Goal: Task Accomplishment & Management: Complete application form

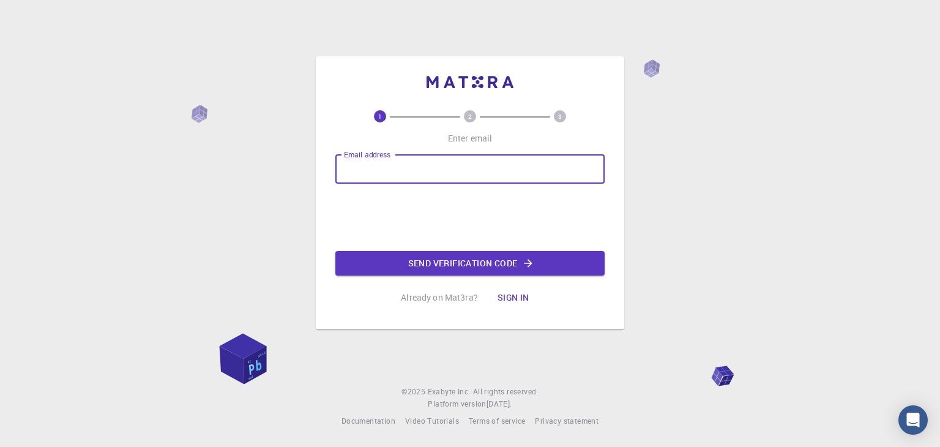
type input "[EMAIL_ADDRESS][DOMAIN_NAME]"
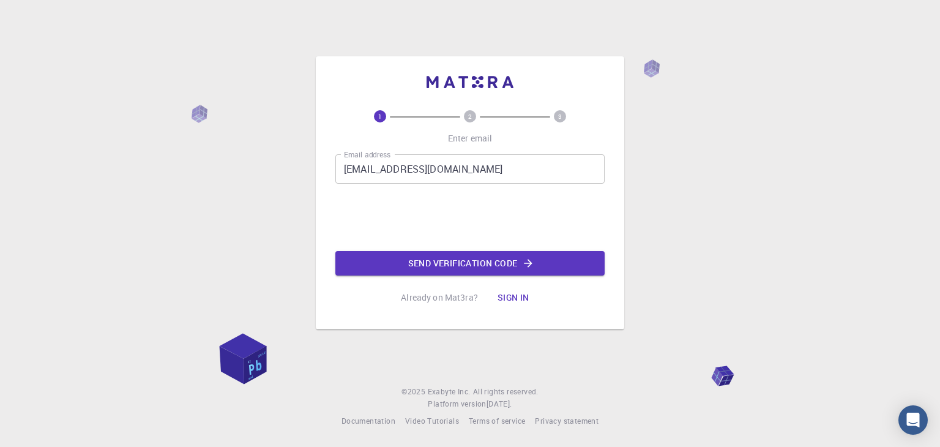
drag, startPoint x: 501, startPoint y: 265, endPoint x: 533, endPoint y: 246, distance: 37.0
click at [501, 266] on button "Send verification code" at bounding box center [469, 263] width 269 height 24
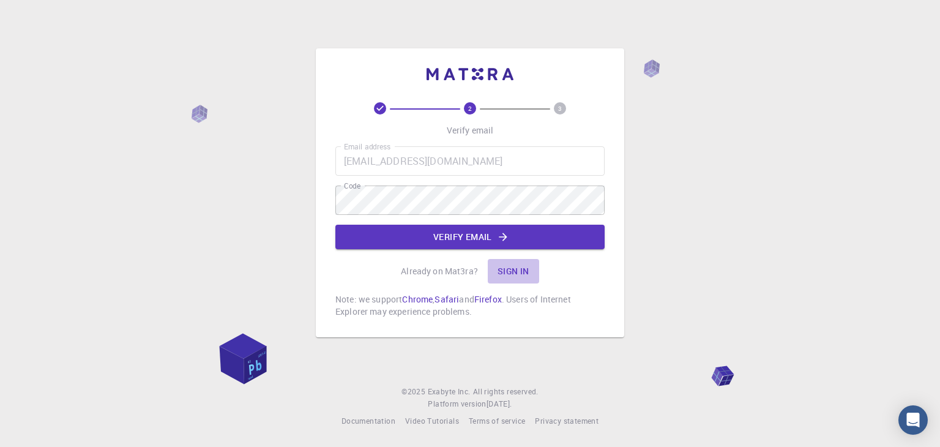
click at [524, 260] on button "Sign in" at bounding box center [513, 271] width 51 height 24
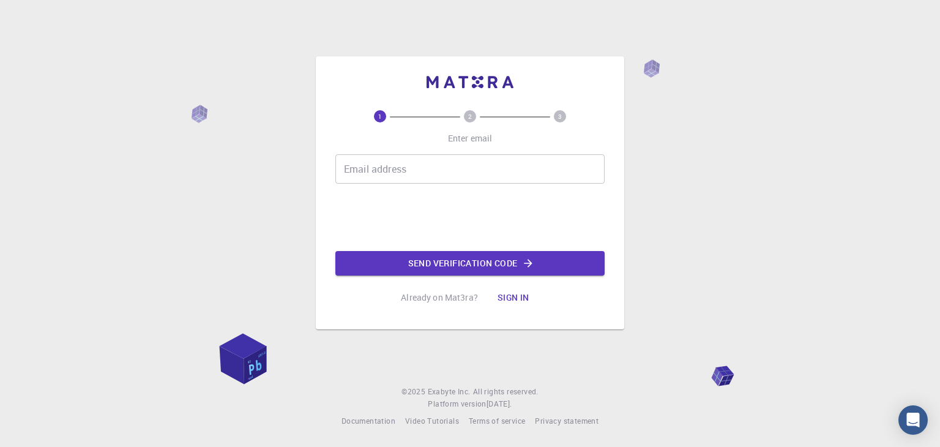
click at [397, 168] on input "Email address" at bounding box center [469, 168] width 269 height 29
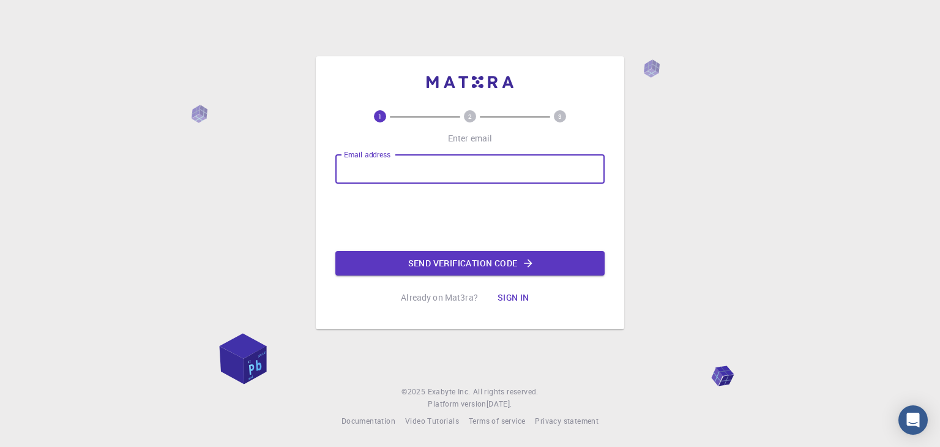
type input "[EMAIL_ADDRESS][DOMAIN_NAME]"
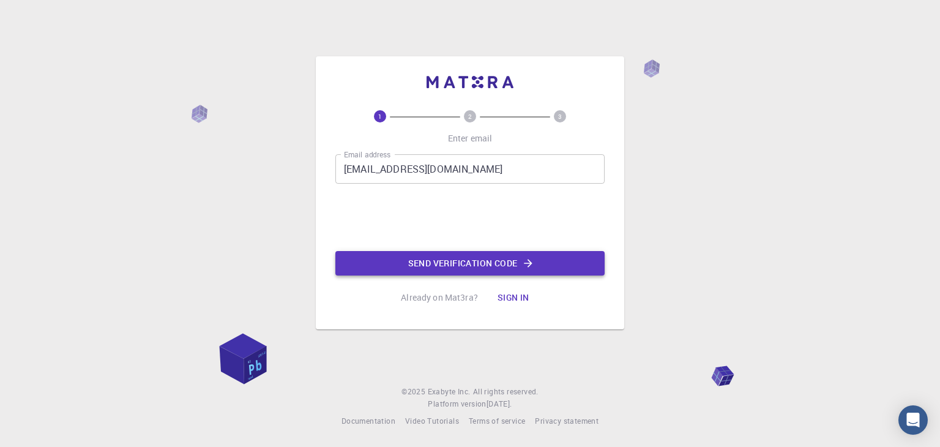
click at [442, 260] on button "Send verification code" at bounding box center [469, 263] width 269 height 24
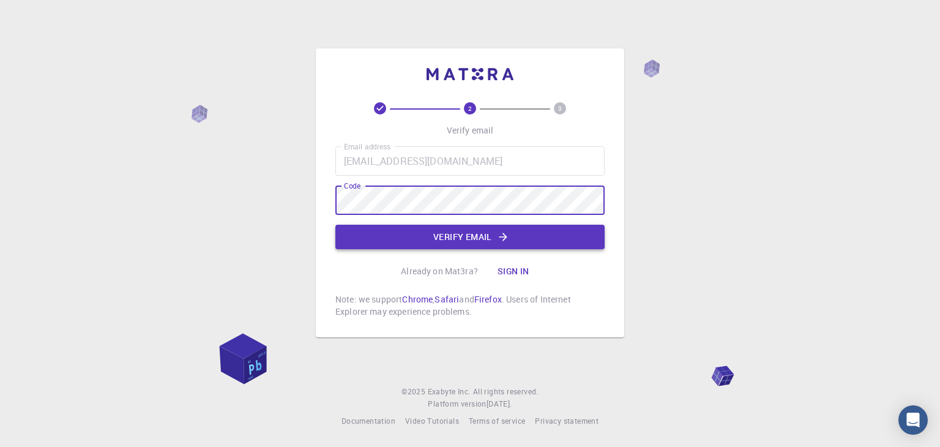
click at [522, 231] on button "Verify email" at bounding box center [469, 237] width 269 height 24
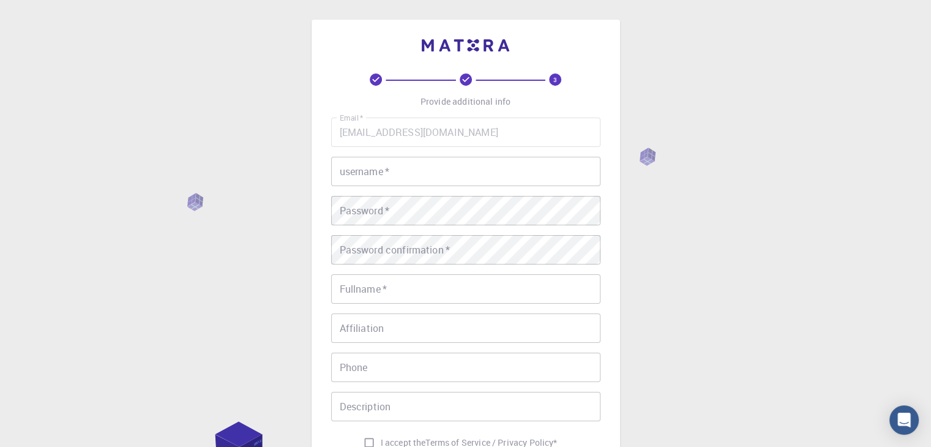
click at [425, 166] on input "username   *" at bounding box center [465, 171] width 269 height 29
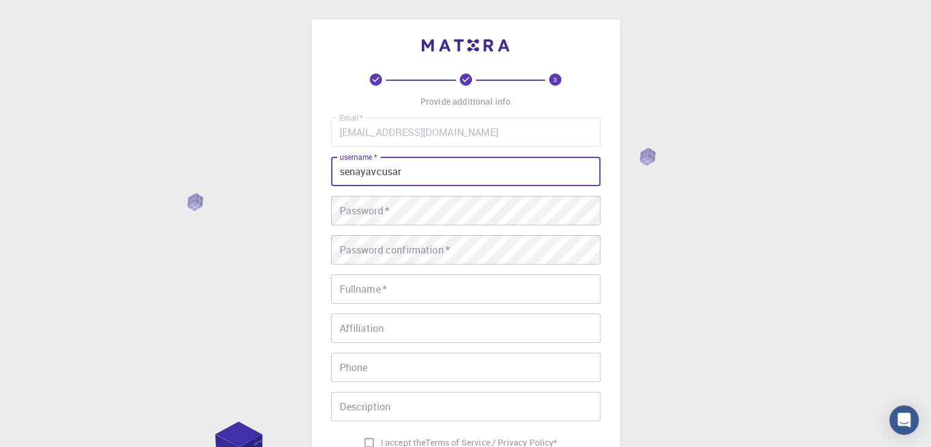
type input "senayavcusar"
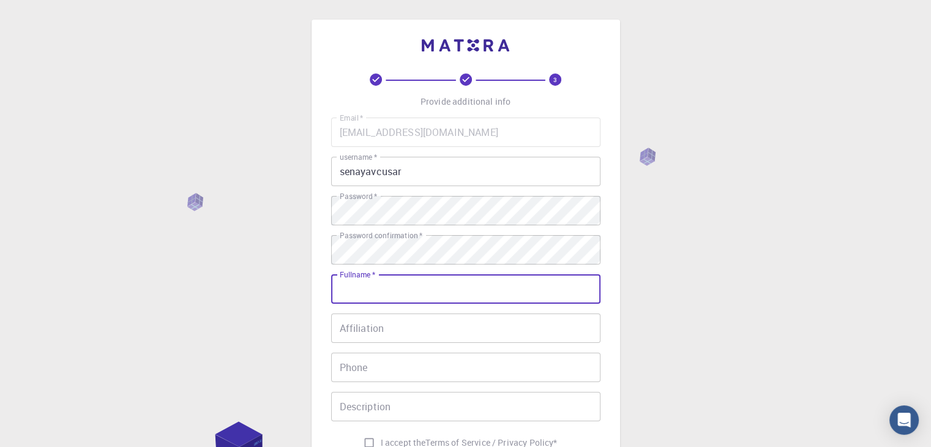
click at [417, 285] on input "Fullname   *" at bounding box center [465, 288] width 269 height 29
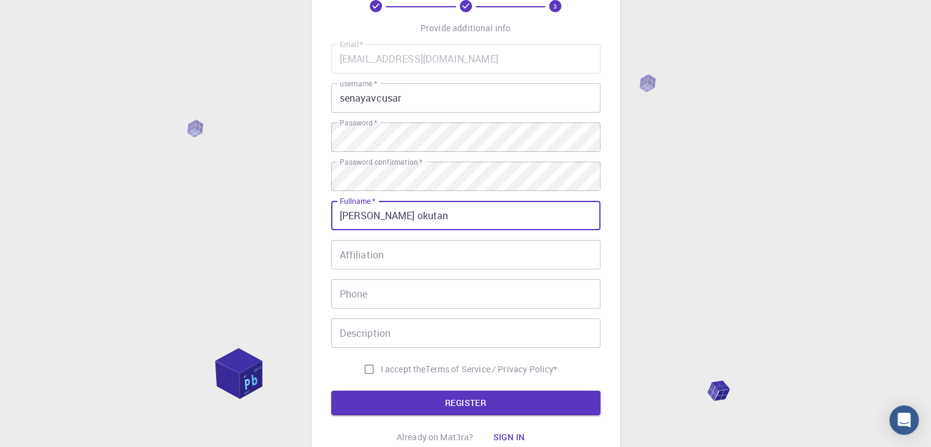
scroll to position [176, 0]
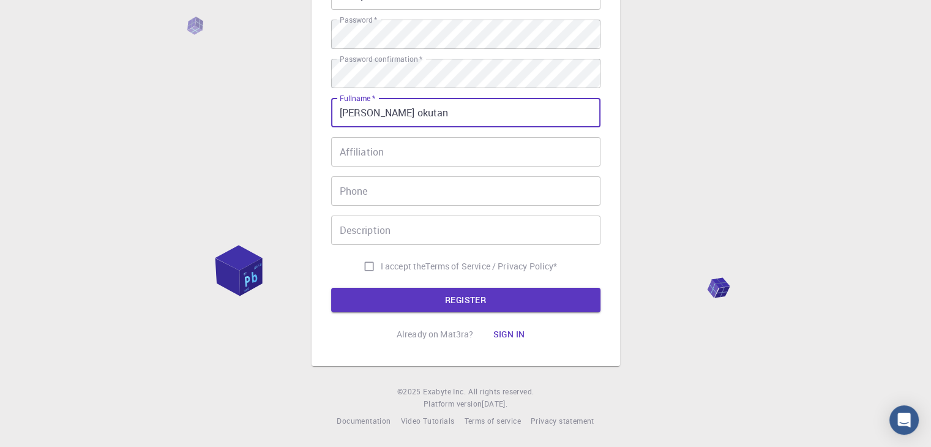
type input "[PERSON_NAME] okutan"
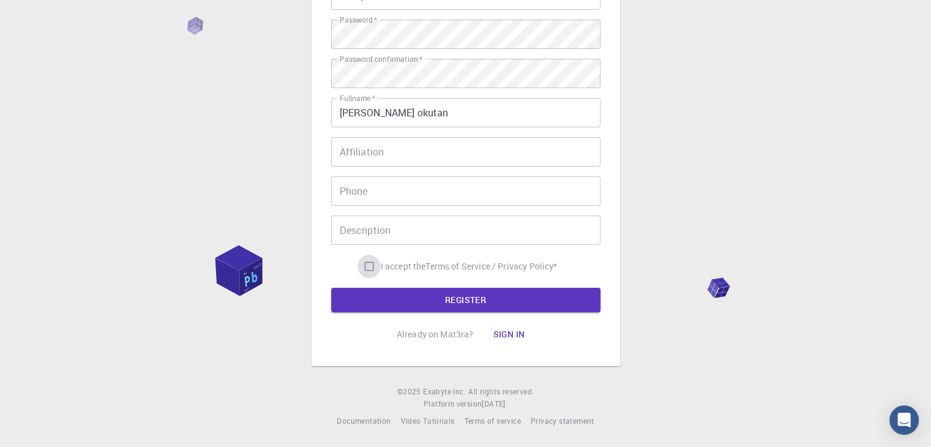
click at [370, 266] on input "I accept the Terms of Service / Privacy Policy *" at bounding box center [368, 266] width 23 height 23
checkbox input "true"
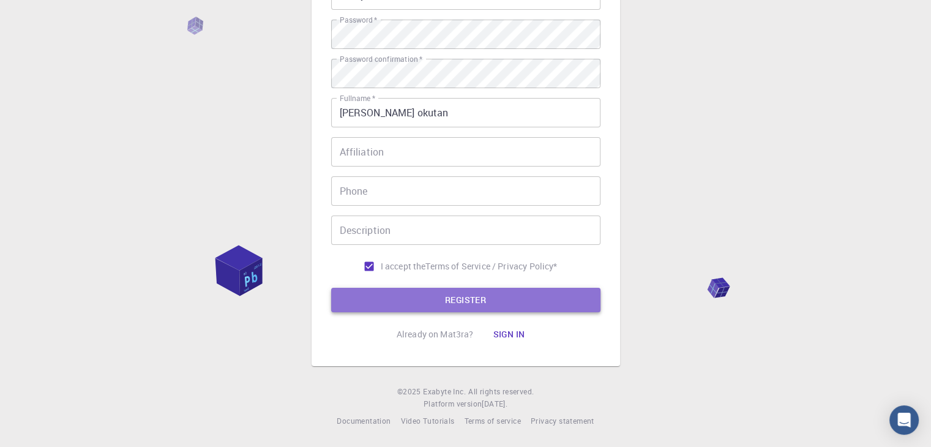
click at [474, 301] on button "REGISTER" at bounding box center [465, 300] width 269 height 24
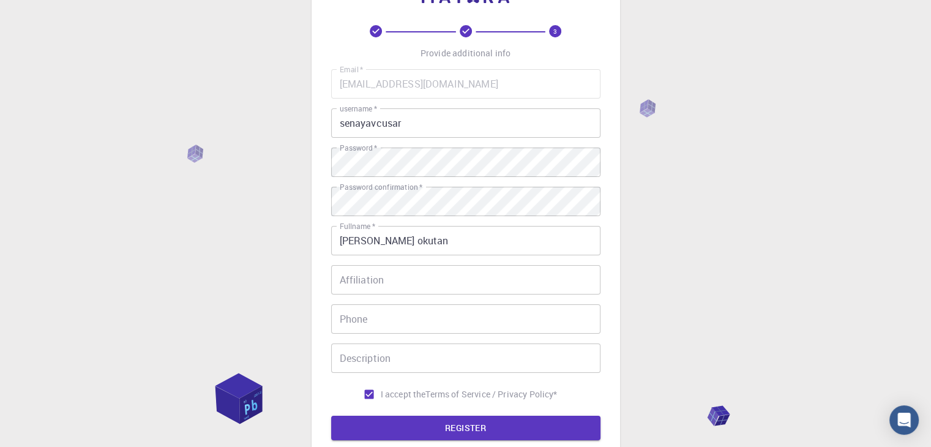
scroll to position [122, 0]
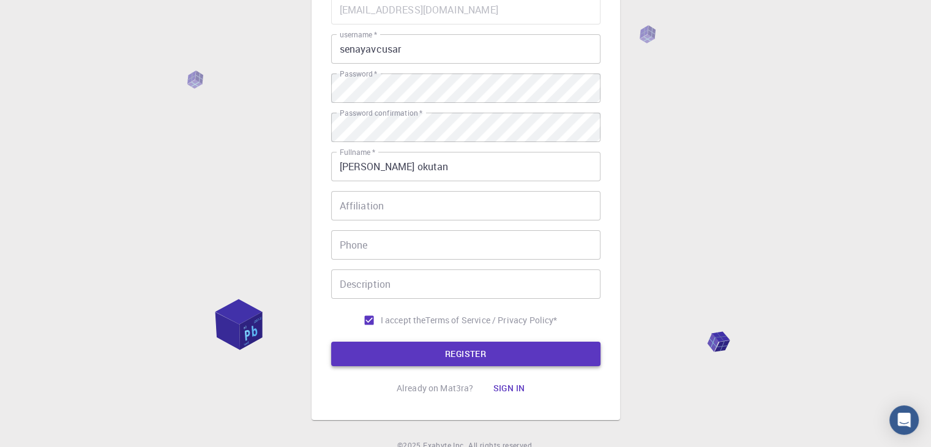
click at [574, 360] on button "REGISTER" at bounding box center [465, 353] width 269 height 24
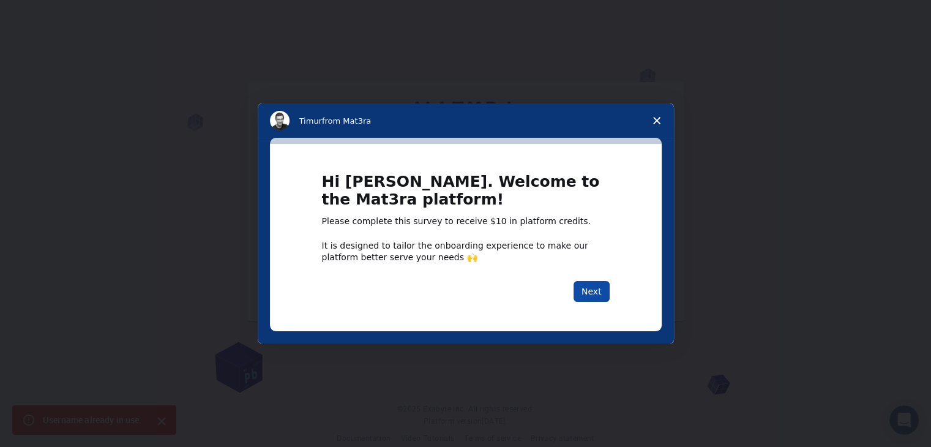
click at [603, 298] on button "Next" at bounding box center [591, 291] width 36 height 21
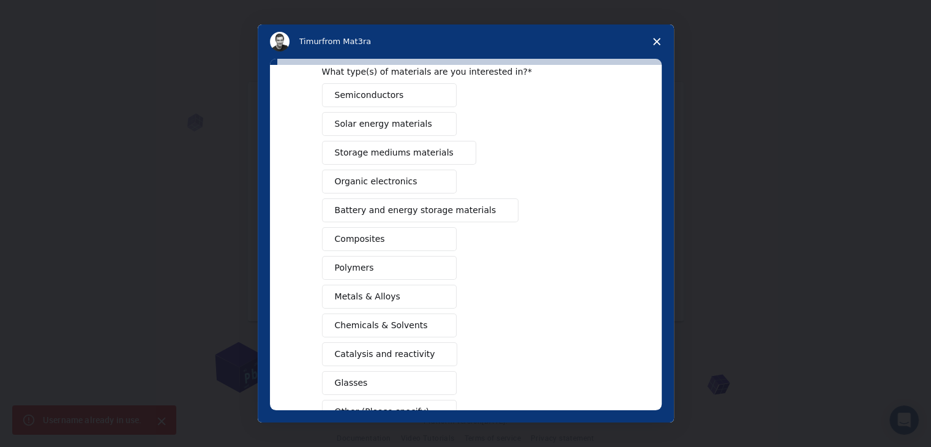
scroll to position [141, 0]
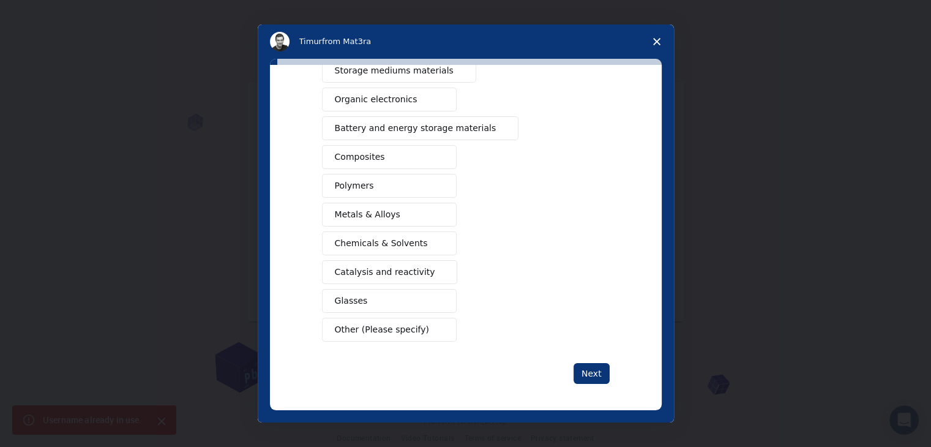
click at [407, 240] on span "Chemicals & Solvents" at bounding box center [381, 243] width 93 height 13
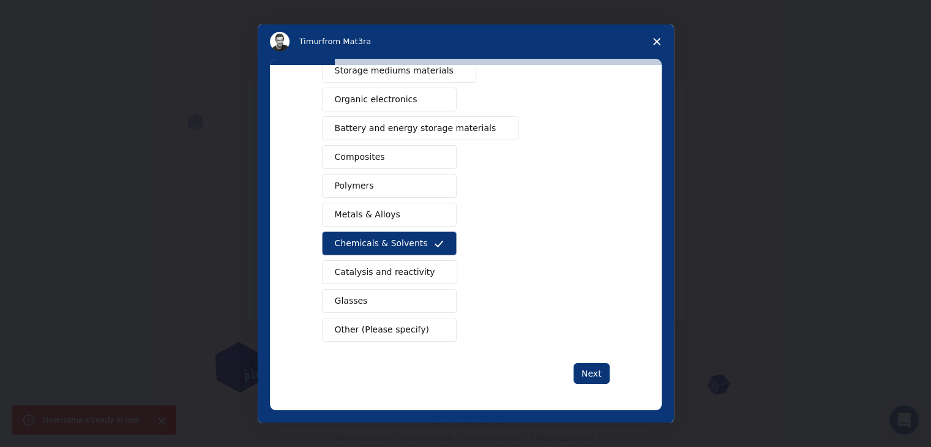
click at [572, 363] on div "Next" at bounding box center [466, 373] width 288 height 21
click at [589, 368] on button "Next" at bounding box center [591, 373] width 36 height 21
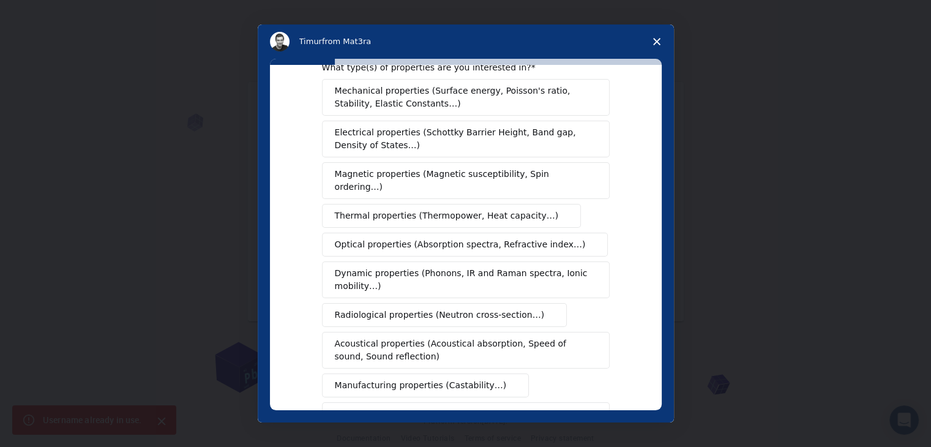
scroll to position [61, 0]
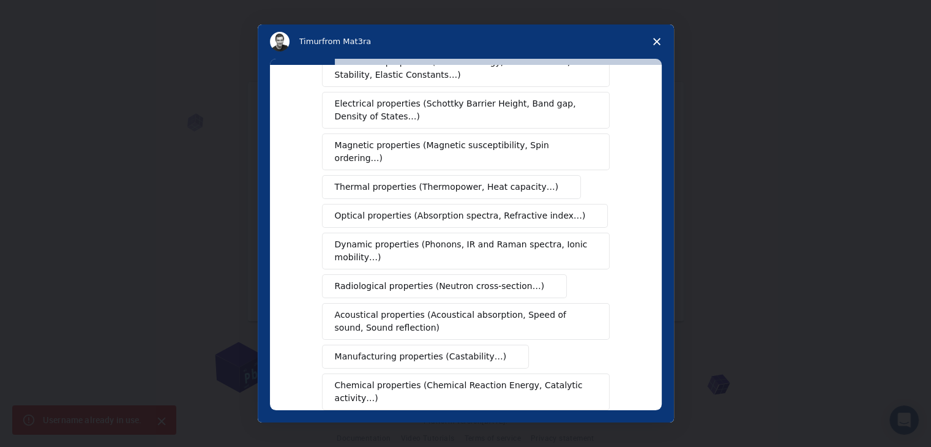
click at [482, 379] on span "Chemical properties (Chemical Reaction Energy, Catalytic activity…)" at bounding box center [461, 392] width 253 height 26
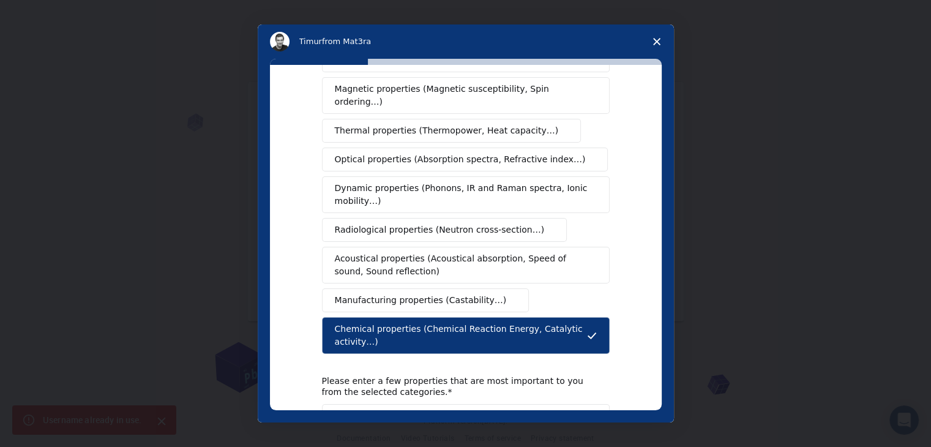
scroll to position [204, 0]
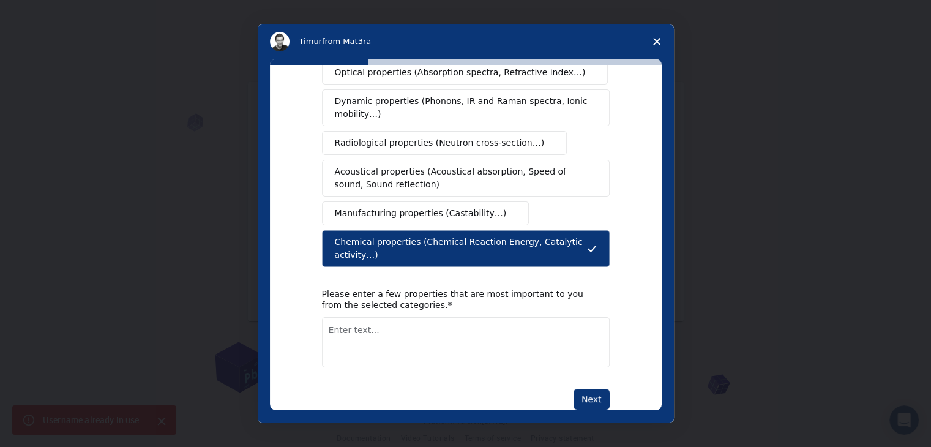
click at [542, 323] on textarea "Enter text..." at bounding box center [466, 342] width 288 height 50
type textarea "reaction mechanisms"
click at [601, 389] on button "Next" at bounding box center [591, 399] width 36 height 21
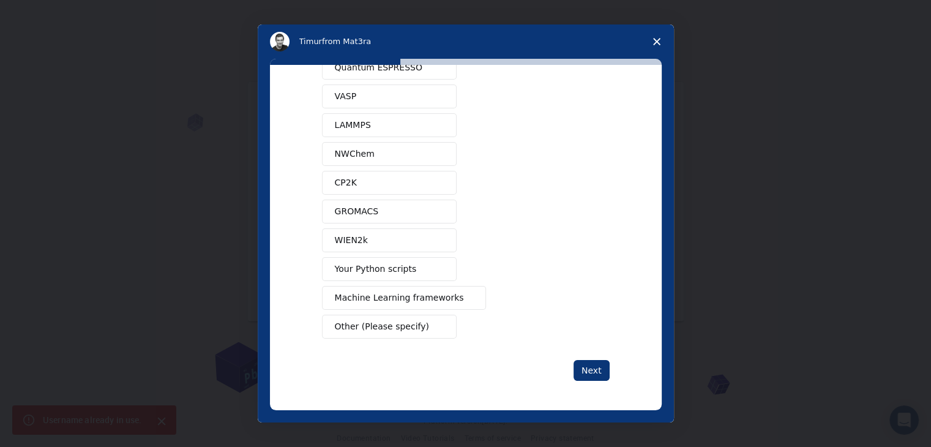
scroll to position [0, 0]
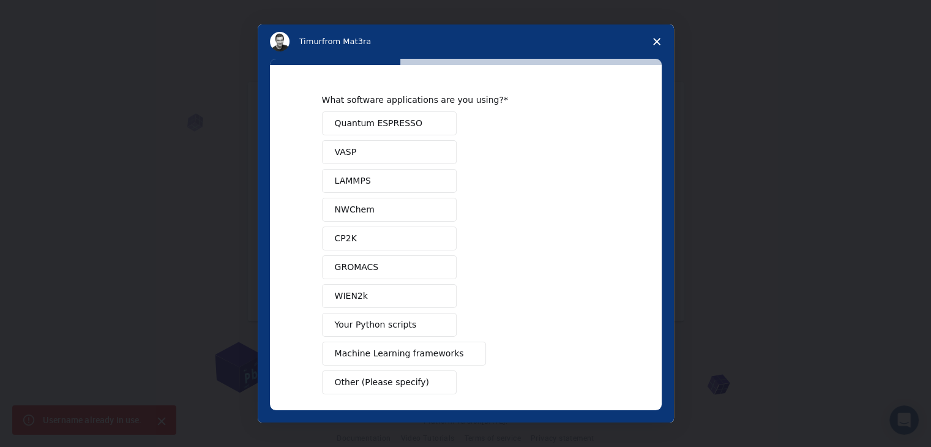
click at [410, 319] on button "Your Python scripts" at bounding box center [389, 325] width 135 height 24
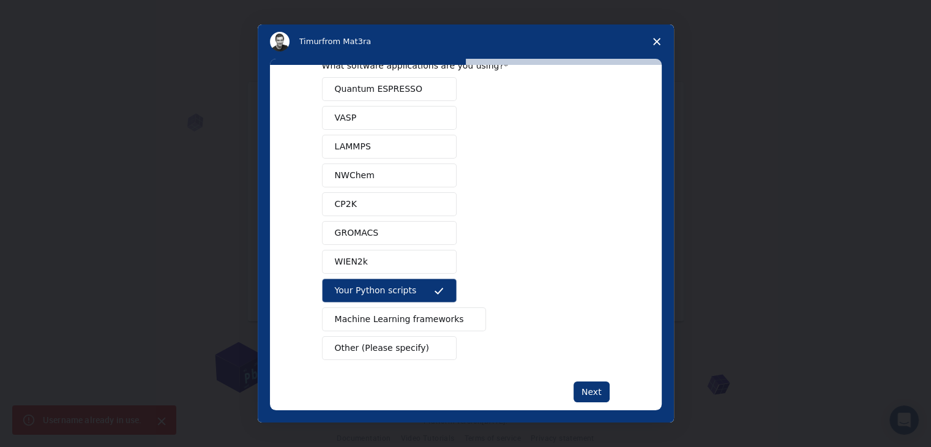
scroll to position [53, 0]
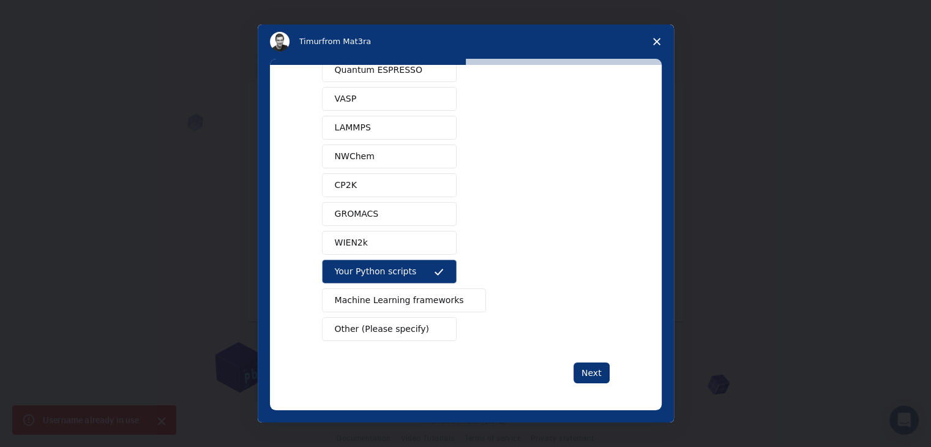
click at [613, 370] on div "What software applications are you using? Quantum ESPRESSO VASP LAMMPS NWChem C…" at bounding box center [466, 237] width 392 height 345
click at [605, 371] on button "Next" at bounding box center [591, 372] width 36 height 21
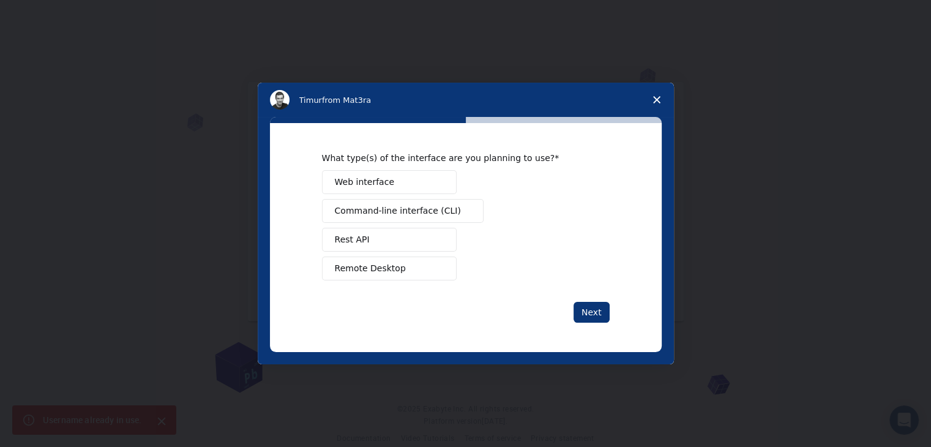
click at [404, 264] on button "Remote Desktop" at bounding box center [389, 268] width 135 height 24
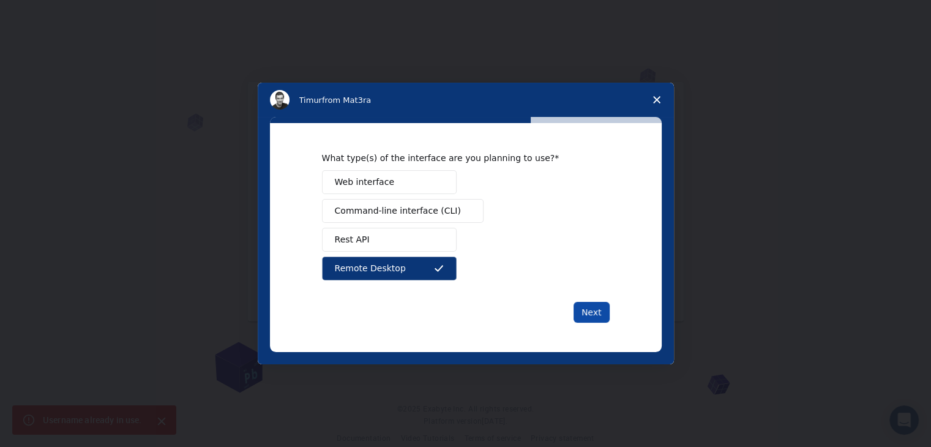
click at [598, 311] on button "Next" at bounding box center [591, 312] width 36 height 21
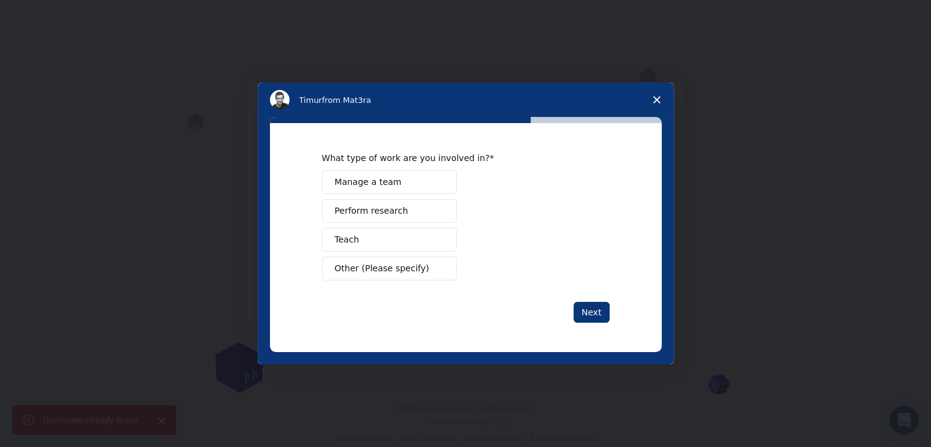
click at [428, 207] on button "Perform research" at bounding box center [389, 211] width 135 height 24
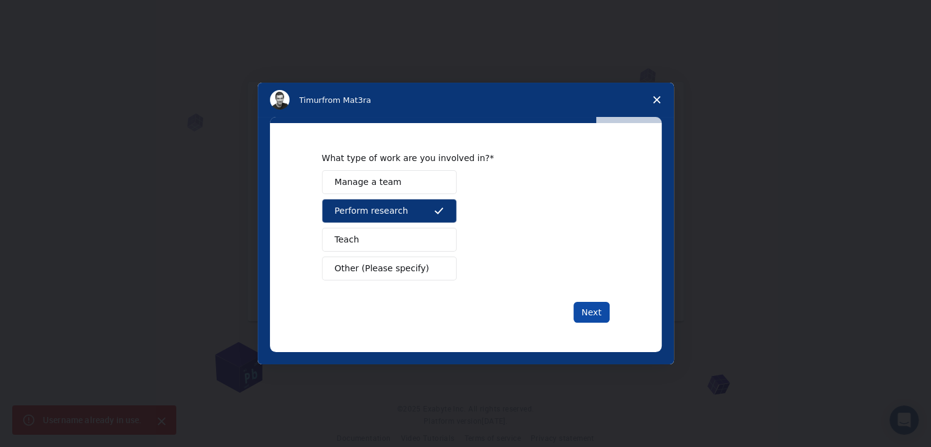
click at [585, 302] on button "Next" at bounding box center [591, 312] width 36 height 21
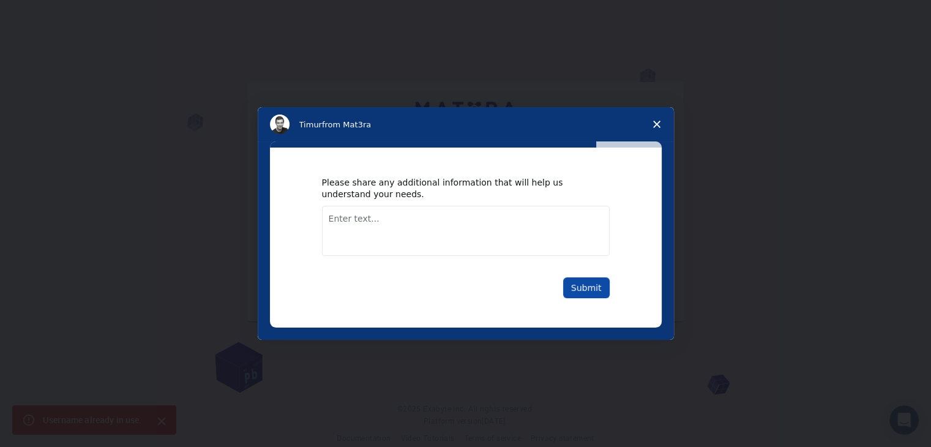
click at [591, 294] on button "Submit" at bounding box center [586, 287] width 47 height 21
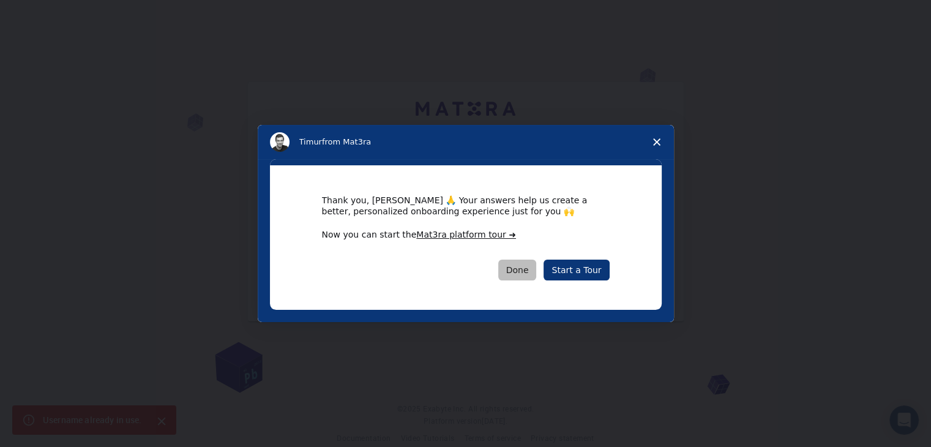
click at [537, 273] on button "Done" at bounding box center [517, 269] width 39 height 21
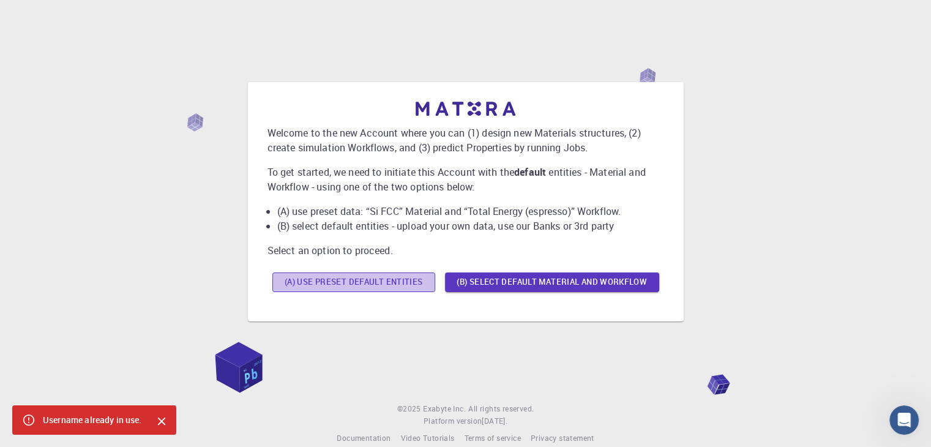
click at [375, 282] on button "(A) Use preset default entities" at bounding box center [353, 282] width 163 height 20
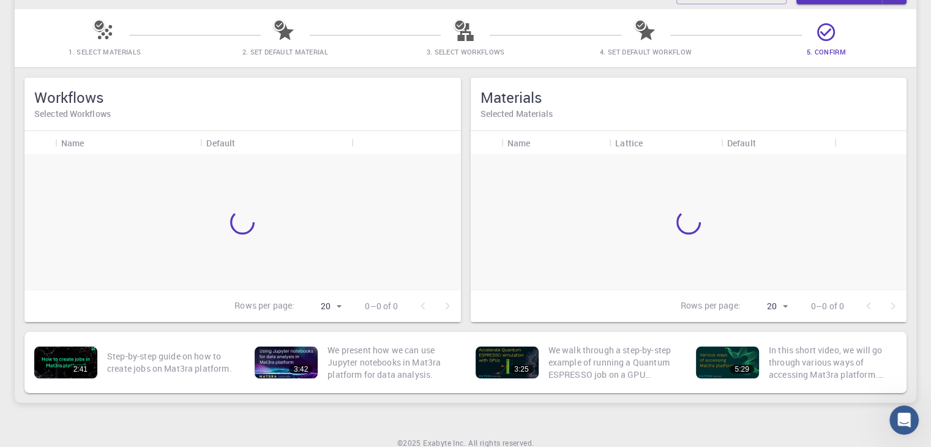
scroll to position [15, 0]
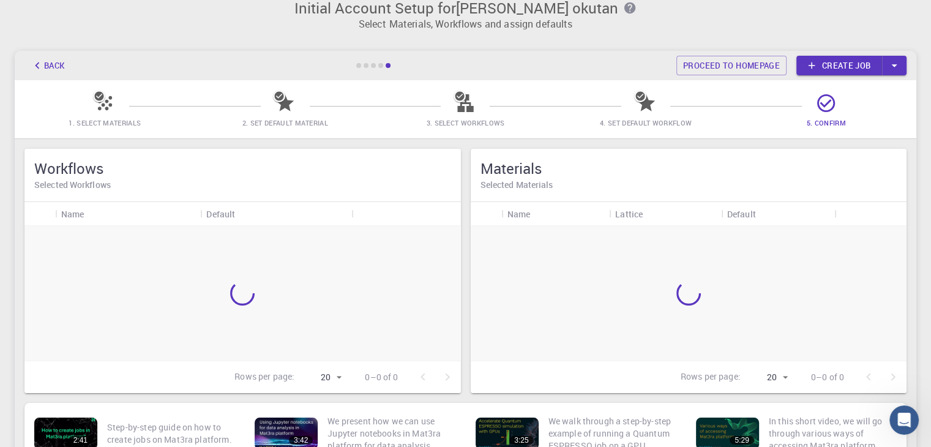
click at [76, 221] on div "Name" at bounding box center [72, 214] width 23 height 24
